Goal: Information Seeking & Learning: Learn about a topic

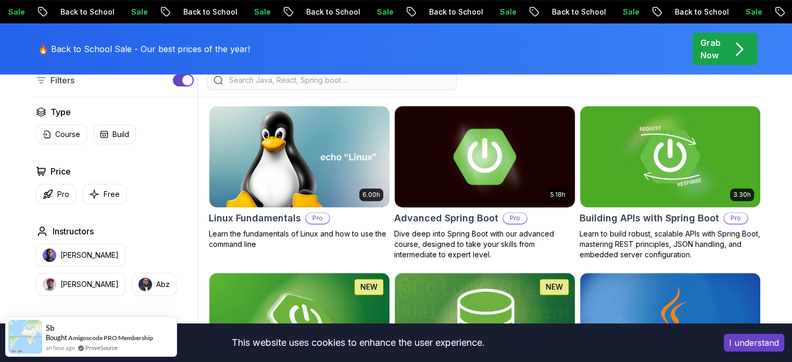
scroll to position [312, 0]
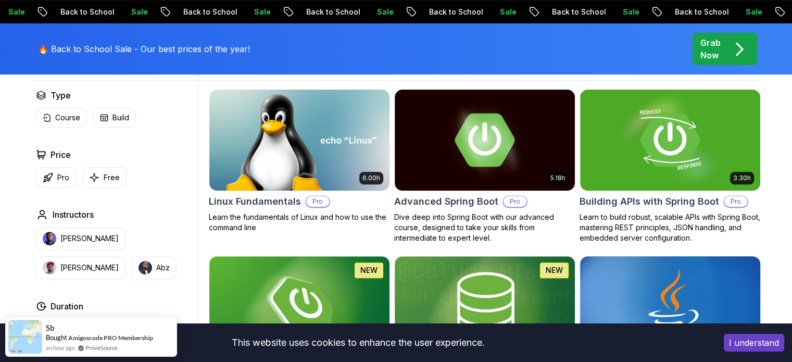
drag, startPoint x: 750, startPoint y: 342, endPoint x: 742, endPoint y: 342, distance: 8.3
click at [750, 342] on button "I understand" at bounding box center [754, 343] width 60 height 18
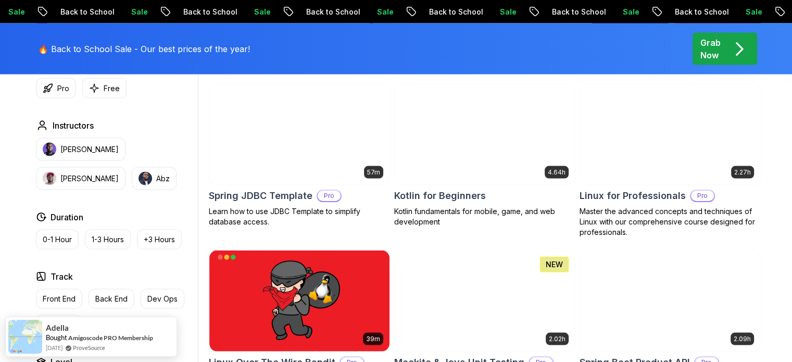
scroll to position [2135, 0]
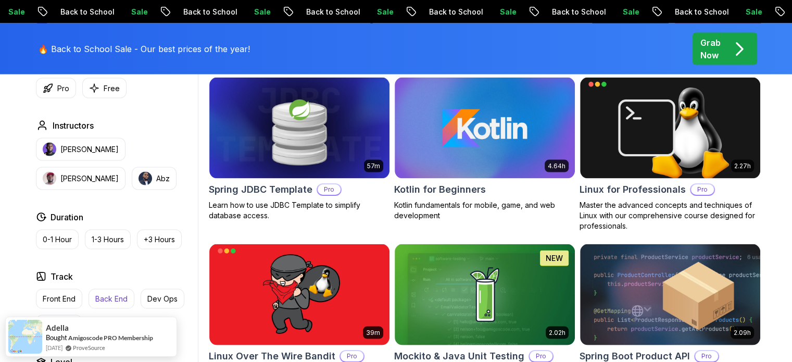
click at [115, 296] on p "Back End" at bounding box center [111, 299] width 32 height 10
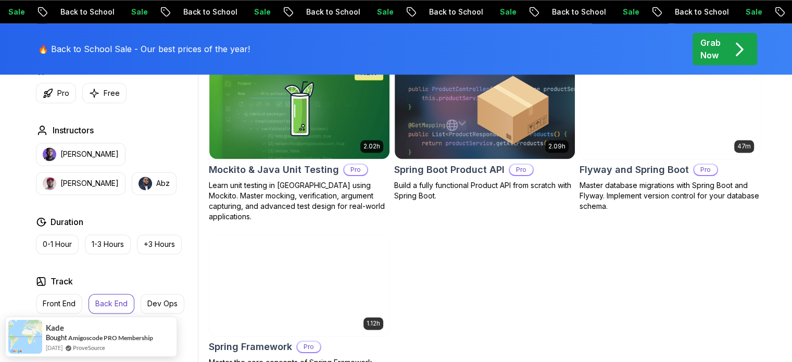
scroll to position [1354, 0]
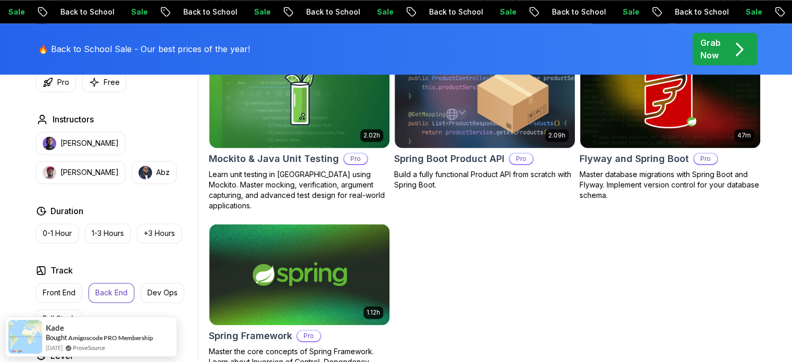
drag, startPoint x: 154, startPoint y: 220, endPoint x: 158, endPoint y: 226, distance: 7.5
click at [154, 228] on p "+3 Hours" at bounding box center [159, 233] width 31 height 10
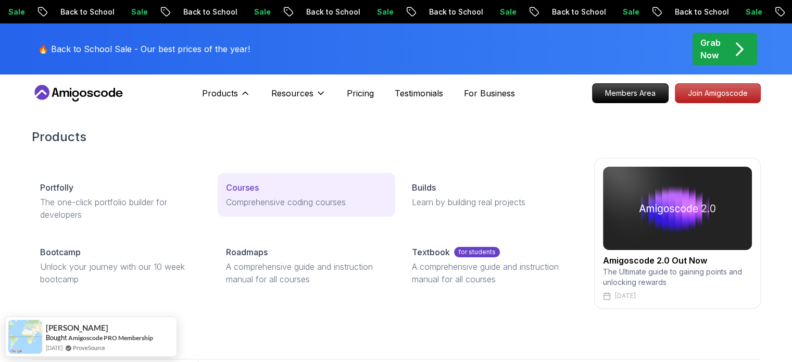
click at [247, 191] on p "Courses" at bounding box center [242, 187] width 33 height 12
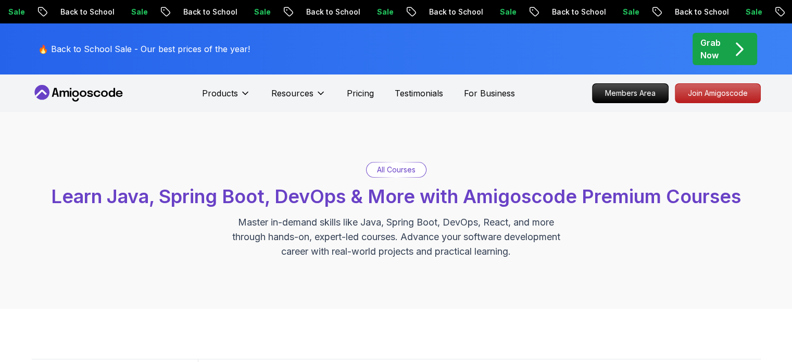
scroll to position [260, 0]
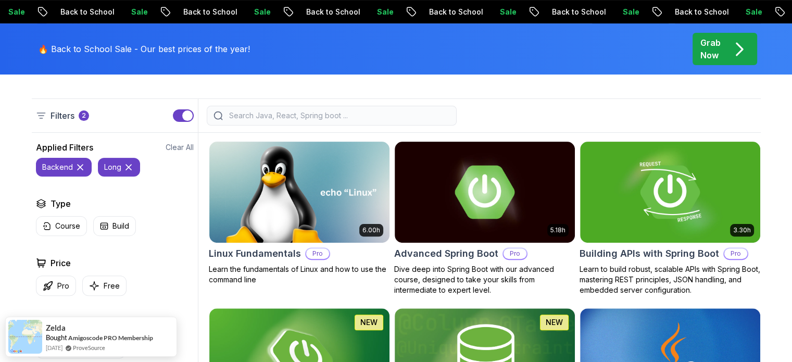
click at [339, 113] on input "search" at bounding box center [338, 115] width 223 height 10
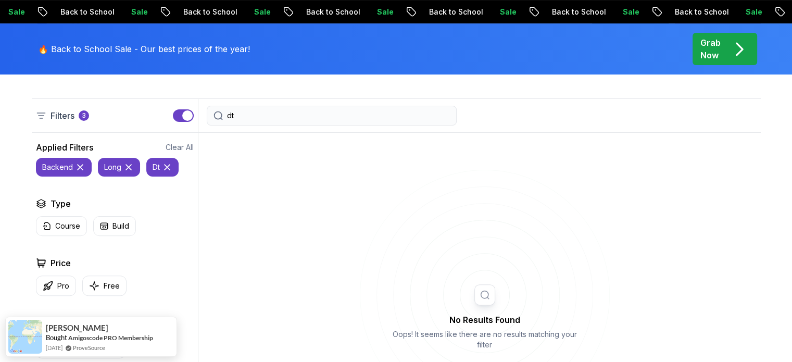
type input "d"
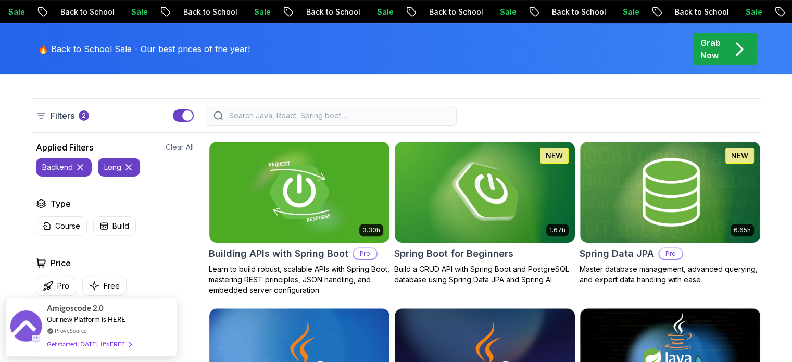
click at [129, 170] on icon at bounding box center [128, 167] width 10 height 10
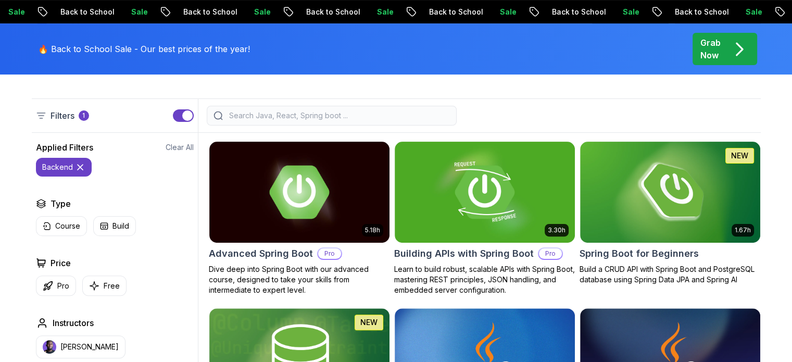
click at [77, 166] on icon at bounding box center [80, 167] width 10 height 10
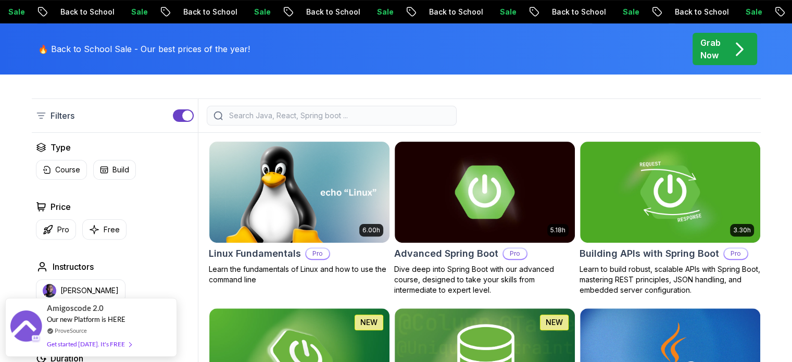
click at [250, 116] on input "search" at bounding box center [338, 115] width 223 height 10
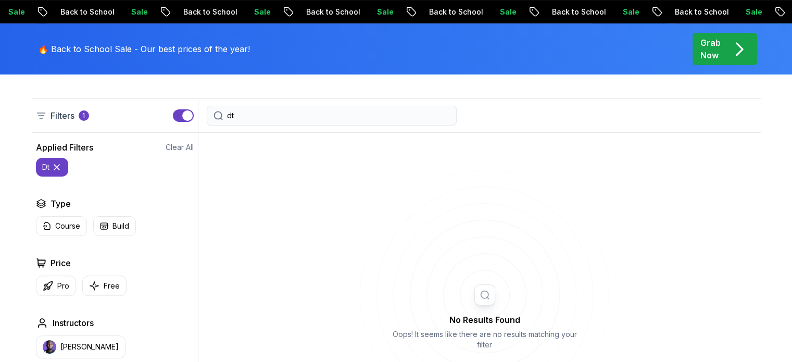
type input "d"
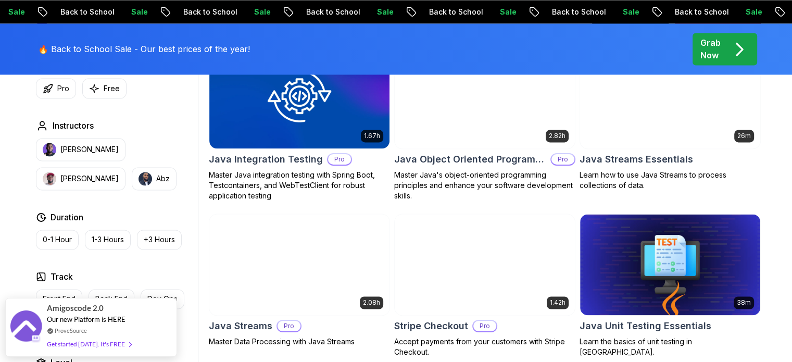
scroll to position [1666, 0]
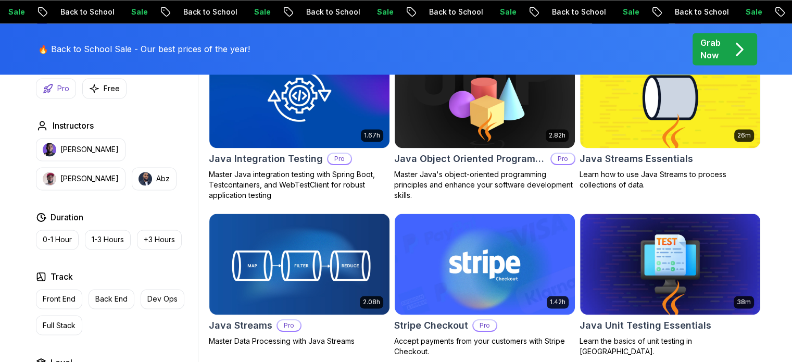
click at [68, 144] on p "[PERSON_NAME]" at bounding box center [89, 149] width 58 height 10
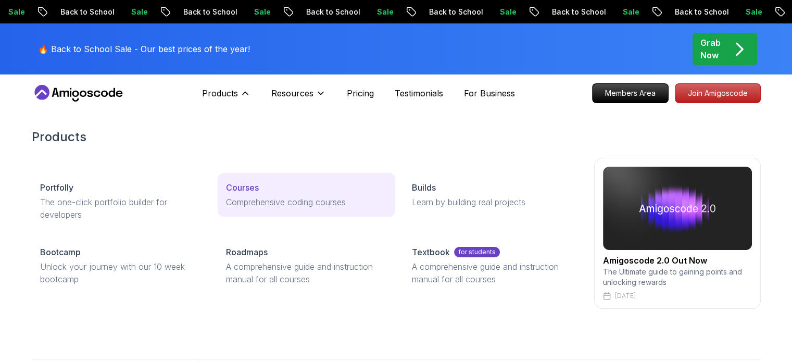
drag, startPoint x: 297, startPoint y: 193, endPoint x: 293, endPoint y: 202, distance: 9.6
click at [297, 193] on link "Courses Comprehensive coding courses" at bounding box center [307, 195] width 178 height 44
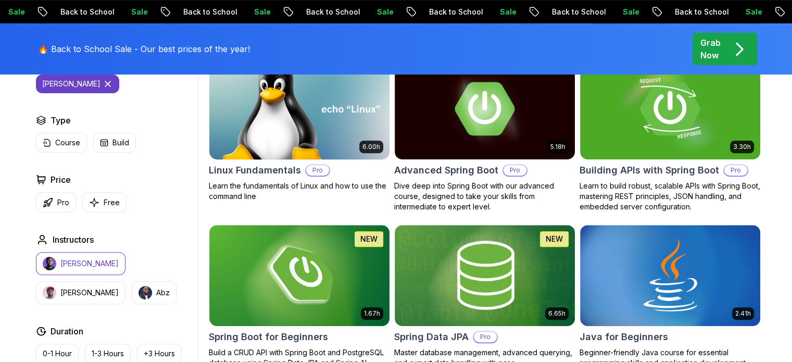
scroll to position [469, 0]
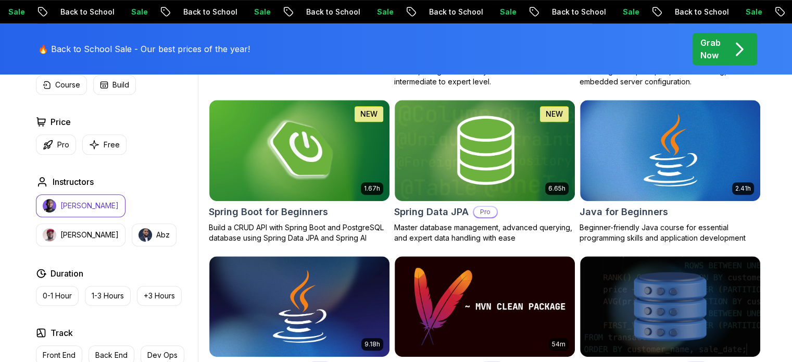
click at [339, 239] on p "Build a CRUD API with Spring Boot and PostgreSQL database using Spring Data JPA…" at bounding box center [299, 232] width 181 height 21
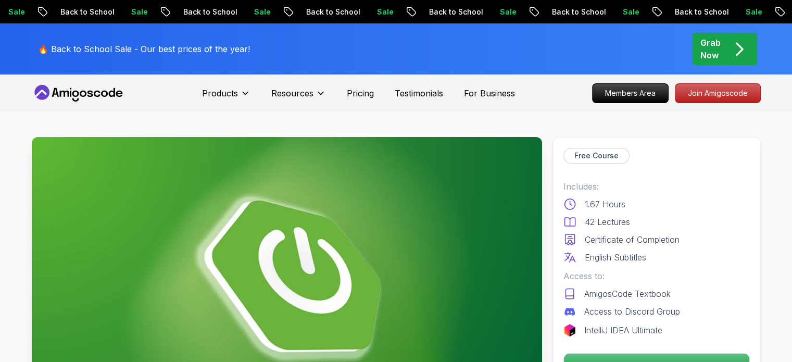
scroll to position [312, 0]
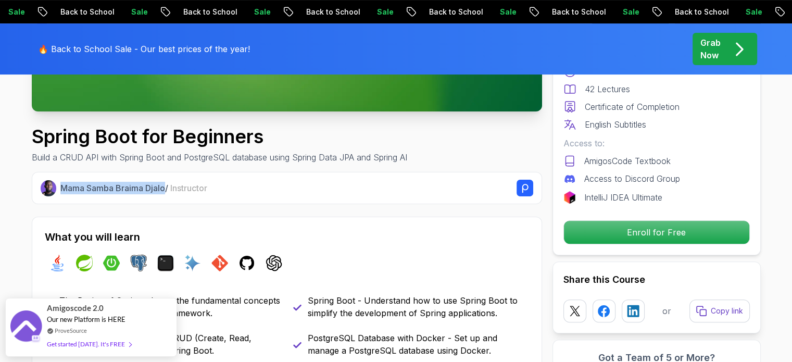
drag, startPoint x: 59, startPoint y: 189, endPoint x: 167, endPoint y: 190, distance: 107.8
click at [167, 190] on div "Mama Samba Braima Djalo / Instructor" at bounding box center [287, 188] width 493 height 17
copy p "Mama Samba Braima Djalo"
